Goal: Transaction & Acquisition: Subscribe to service/newsletter

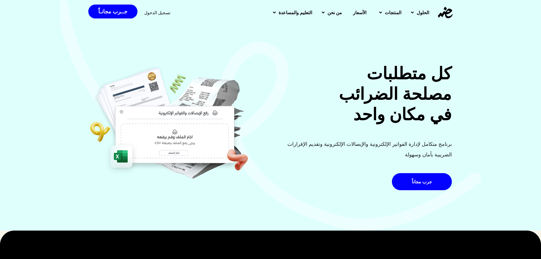
click at [353, 9] on span "الأسعار" at bounding box center [359, 12] width 13 height 7
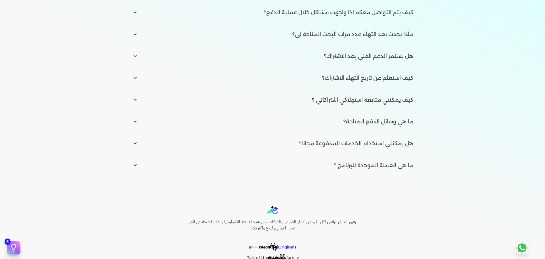
scroll to position [875, 0]
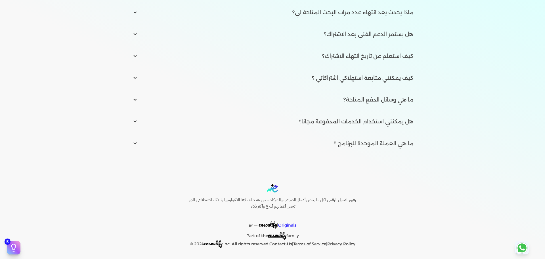
click at [286, 244] on link "Contact-Us" at bounding box center [280, 243] width 23 height 5
click at [527, 245] on icon at bounding box center [522, 248] width 14 height 14
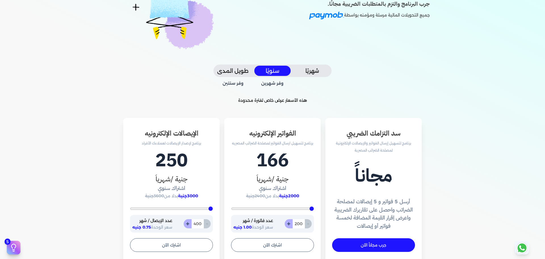
scroll to position [0, 0]
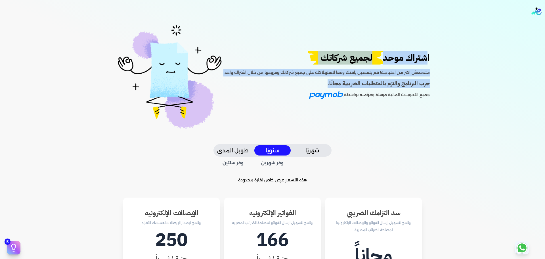
drag, startPoint x: 432, startPoint y: 61, endPoint x: 296, endPoint y: 81, distance: 137.1
click at [296, 81] on div "اشتراك موحد لجميع شركاتك متدفعش اكتر من احتياجك! قم بتفصيل باقتك وفقًا لاستهلاك…" at bounding box center [272, 83] width 427 height 121
click at [296, 81] on h4 "جرب البرنامج والتزم بالمتطلبات الضريبية مجانًا." at bounding box center [327, 83] width 205 height 8
drag, startPoint x: 296, startPoint y: 96, endPoint x: 437, endPoint y: 49, distance: 148.2
click at [437, 49] on div "اشتراك موحد لجميع شركاتك متدفعش اكتر من احتياجك! قم بتفصيل باقتك وفقًا لاستهلاك…" at bounding box center [272, 83] width 427 height 121
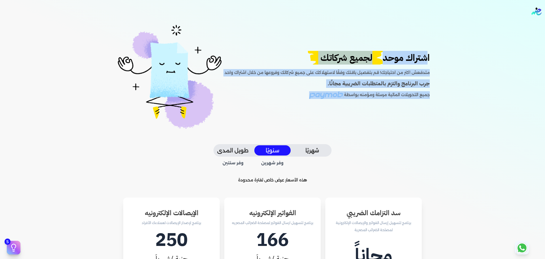
click at [437, 68] on div "اشتراك موحد لجميع شركاتك متدفعش اكتر من احتياجك! قم بتفصيل باقتك وفقًا لاستهلاك…" at bounding box center [272, 83] width 427 height 121
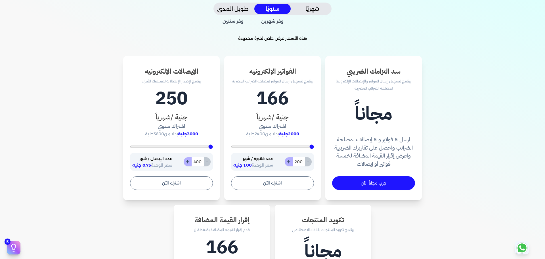
scroll to position [142, 0]
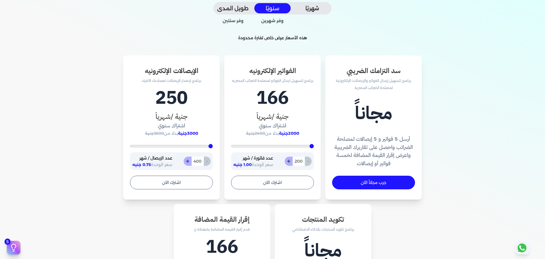
type input "922"
type input "1026"
type input "1061"
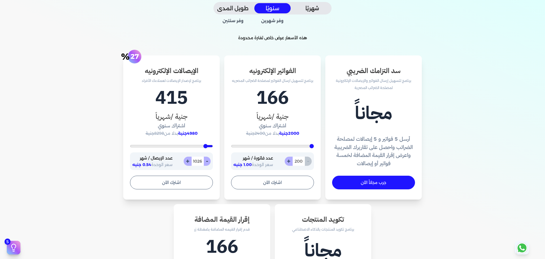
type input "1061"
type input "1235"
type input "1443"
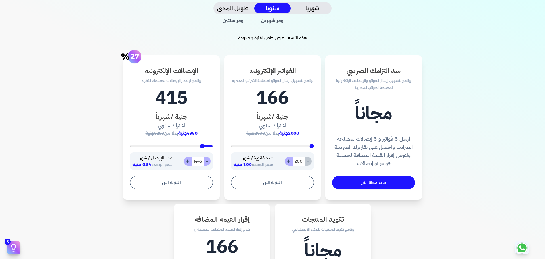
type input "1583"
type input "1617"
type input "1722"
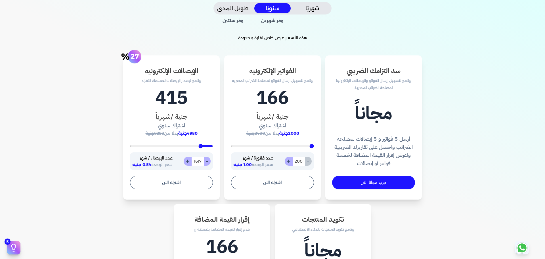
type input "1722"
type input "1826"
type input "1861"
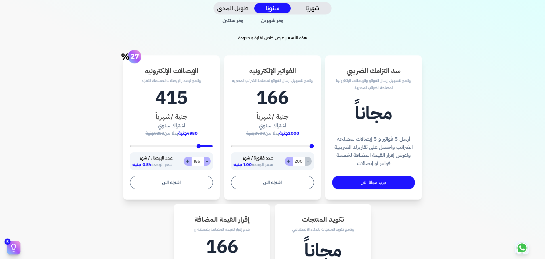
type input "1896"
type input "1965"
type input "2000"
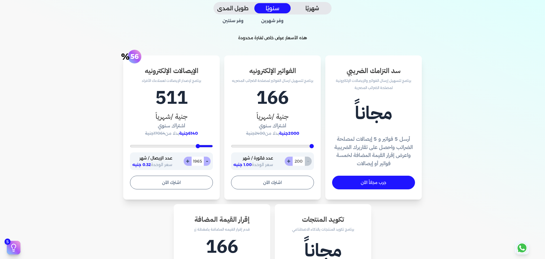
type input "2000"
type input "1965"
type input "1930"
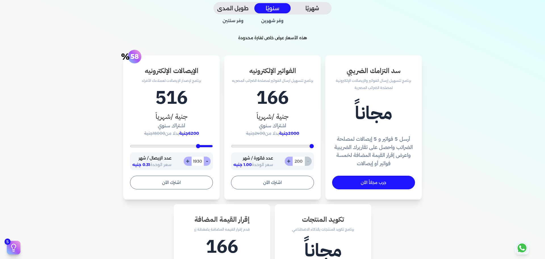
type input "1896"
type input "1861"
type input "1826"
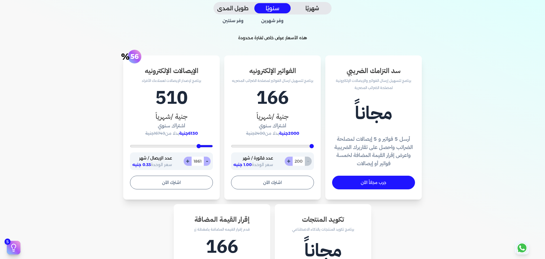
type input "1826"
type input "1791"
type input "1757"
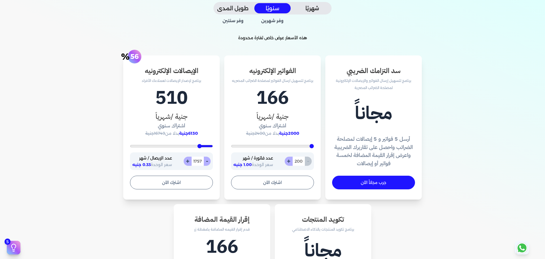
type input "1722"
type input "1687"
type input "1652"
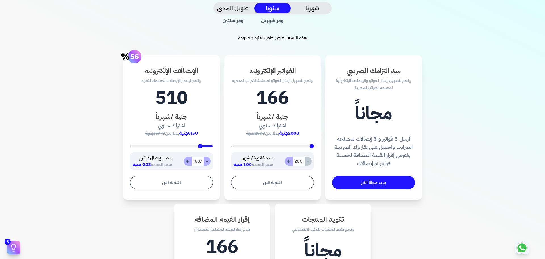
type input "1652"
type input "1617"
type input "1583"
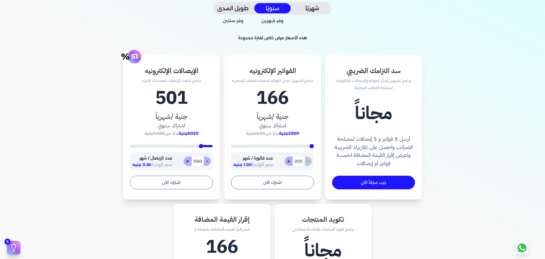
type input "1548"
type input "1513"
type input "1409"
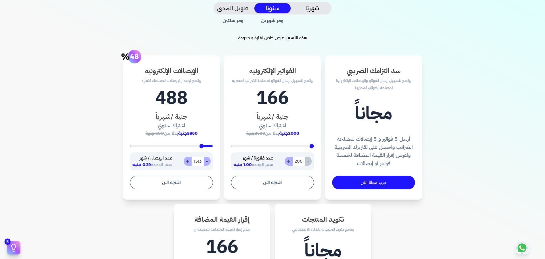
type input "1409"
type input "1339"
type input "1304"
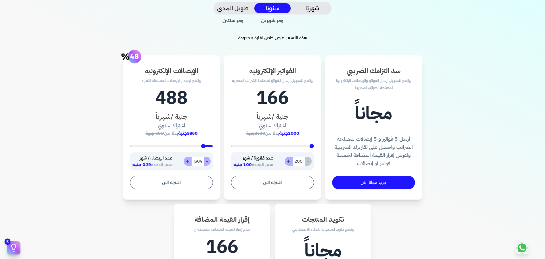
type input "1270"
type input "1200"
type input "1096"
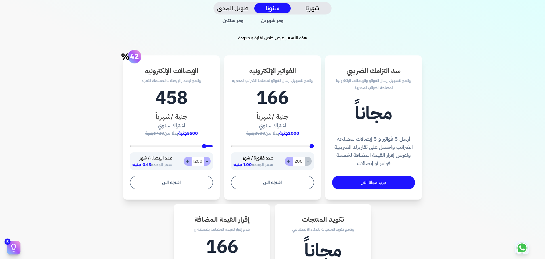
type input "1096"
type input "1026"
type input "991"
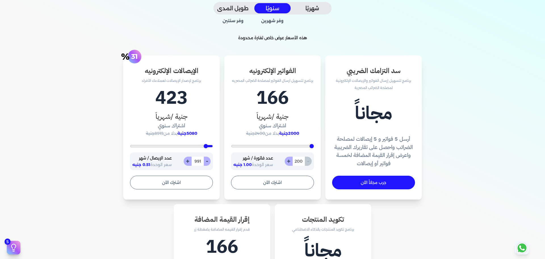
type input "957"
type input "922"
type input "887"
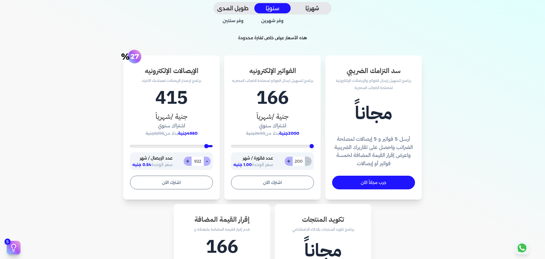
type input "887"
type input "852"
type input "817"
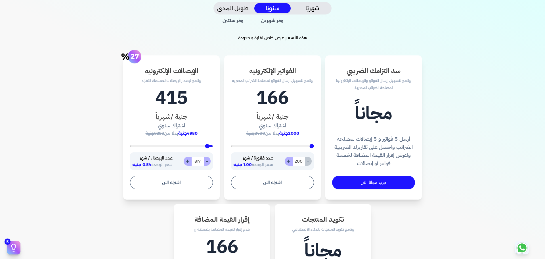
type input "783"
type input "748"
type input "713"
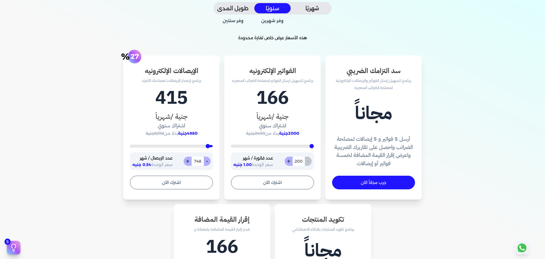
type input "713"
type input "678"
type input "643"
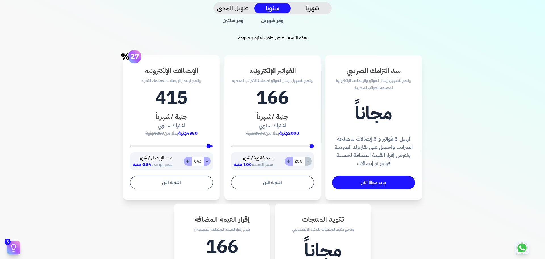
type input "574"
type input "539"
type input "504"
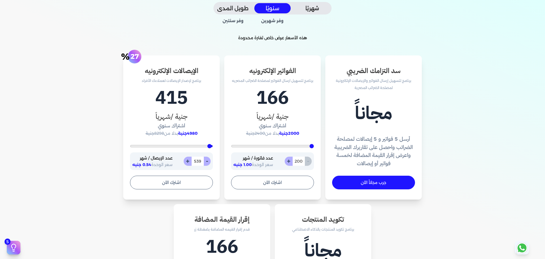
type input "504"
type input "539"
type input "574"
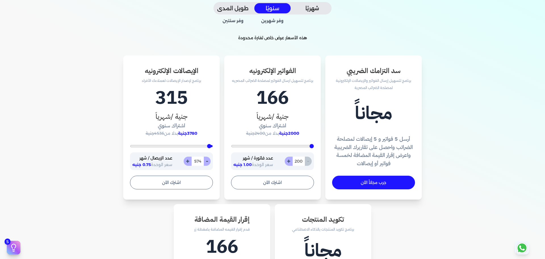
type input "609"
type input "643"
type input "678"
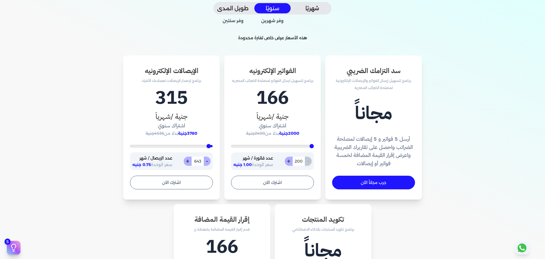
type input "678"
type input "713"
type input "748"
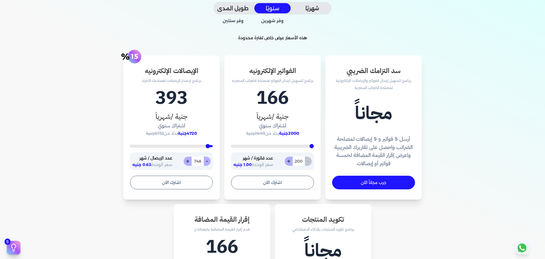
type input "783"
type input "817"
type input "783"
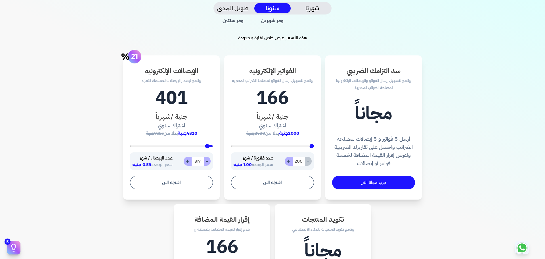
type input "783"
type input "713"
type input "748"
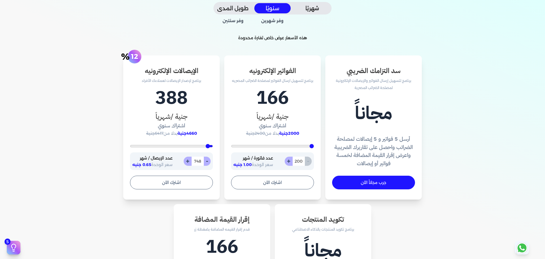
type input "783"
type input "817"
type input "852"
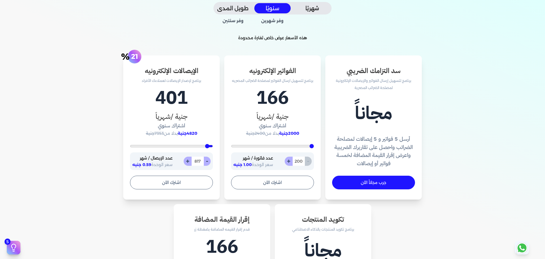
type input "852"
type input "887"
type input "922"
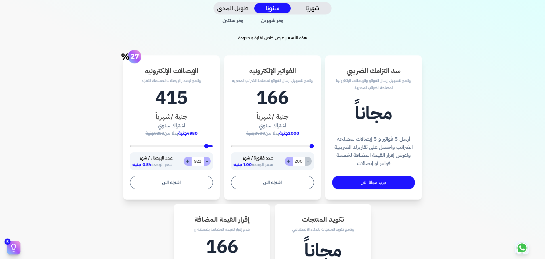
type input "957"
type input "991"
type input "1130"
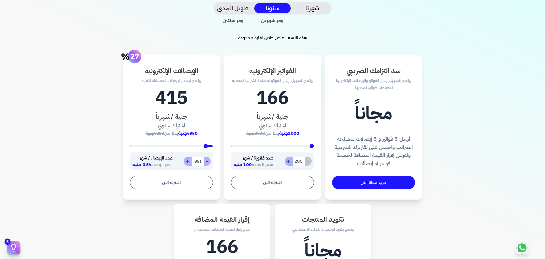
type input "1130"
type input "1304"
type input "1478"
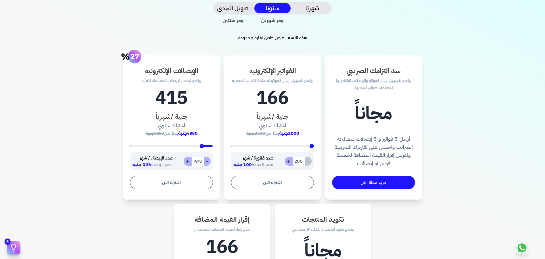
type input "1617"
type input "1791"
type input "2000"
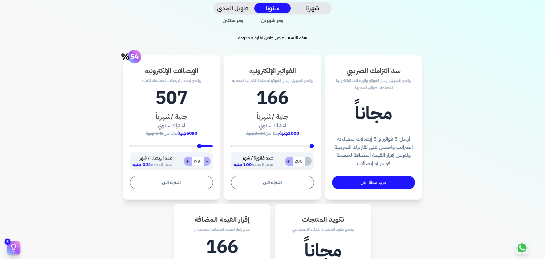
type input "2000"
type input "2104"
type input "2174"
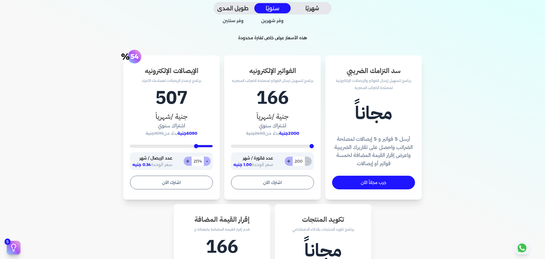
type input "2209"
type input "2243"
type input "2417"
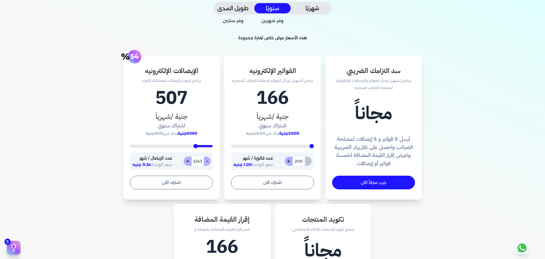
type input "2417"
type input "2661"
type input "3148"
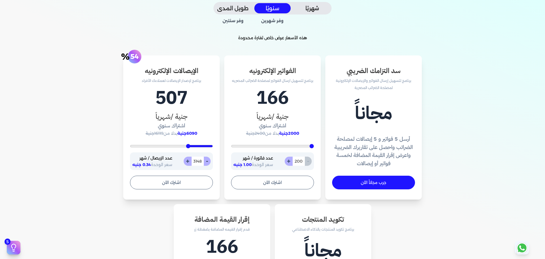
type input "3530"
type input "3878"
type input "4330"
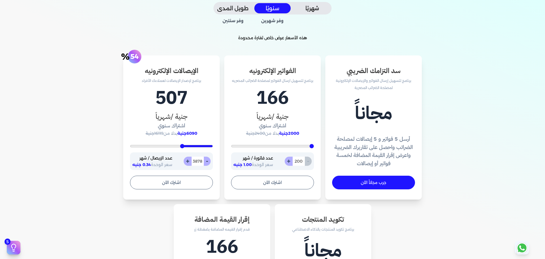
type input "4330"
type input "4643"
type input "5026"
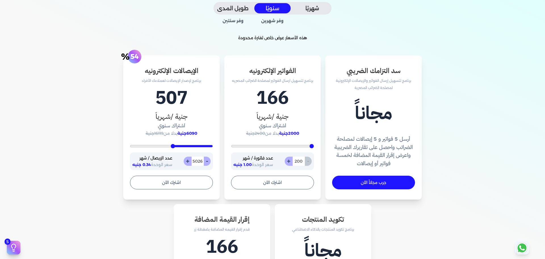
type input "5270"
type input "5443"
type input "5583"
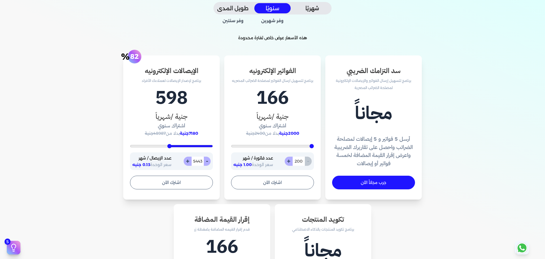
type input "5583"
type input "5757"
type input "5930"
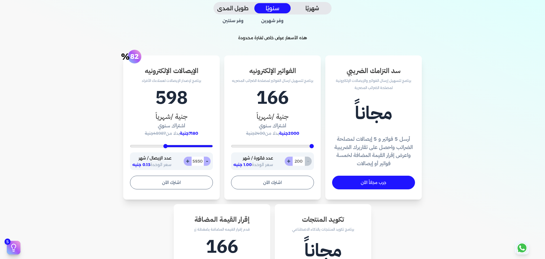
type input "6104"
type input "6139"
type input "6243"
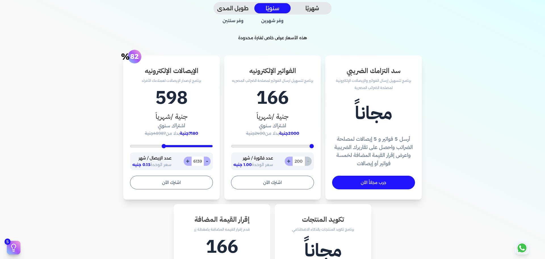
type input "6243"
type input "6452"
type input "6835"
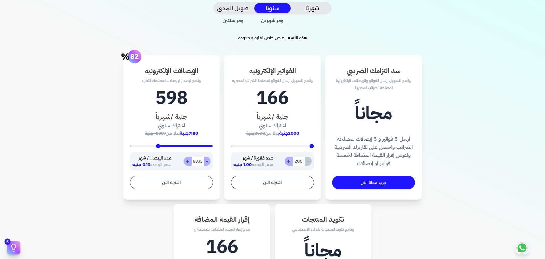
type input "7217"
type input "7426"
type input "7565"
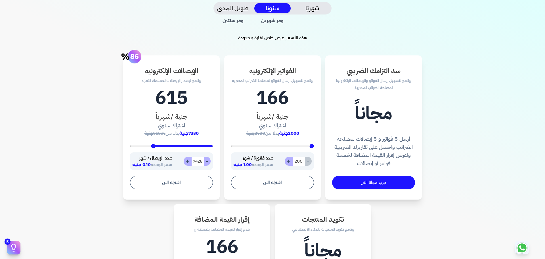
type input "7565"
type input "7809"
type input "8191"
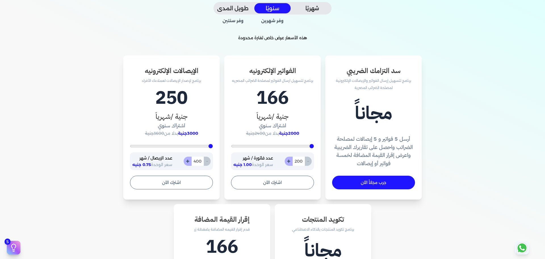
drag, startPoint x: 208, startPoint y: 146, endPoint x: 218, endPoint y: 144, distance: 10.4
click at [213, 145] on input "range" at bounding box center [171, 146] width 83 height 2
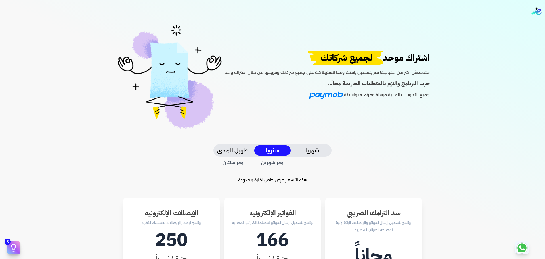
scroll to position [28, 0]
